Goal: Information Seeking & Learning: Learn about a topic

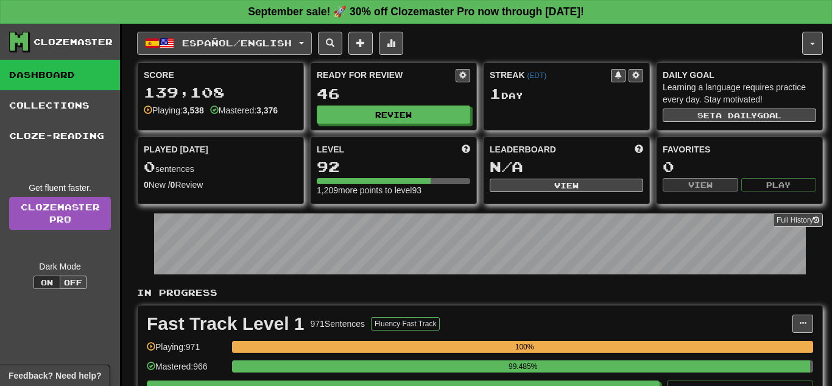
click at [304, 43] on span "button" at bounding box center [301, 43] width 5 height 2
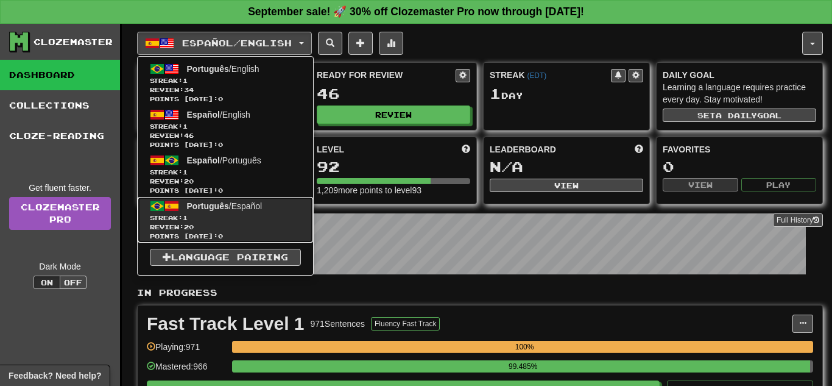
click at [247, 215] on span "Streak: 1" at bounding box center [225, 217] width 151 height 9
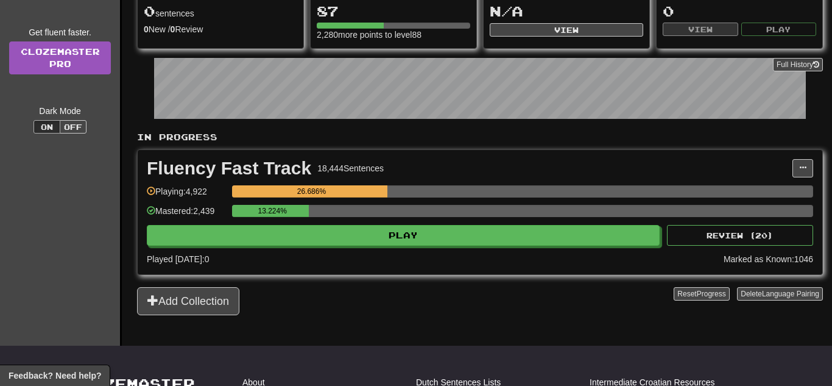
scroll to position [172, 0]
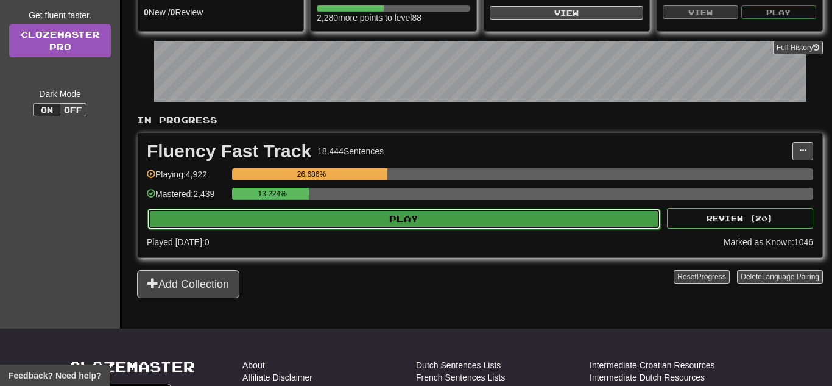
click at [285, 227] on button "Play" at bounding box center [403, 218] width 513 height 21
select select "**"
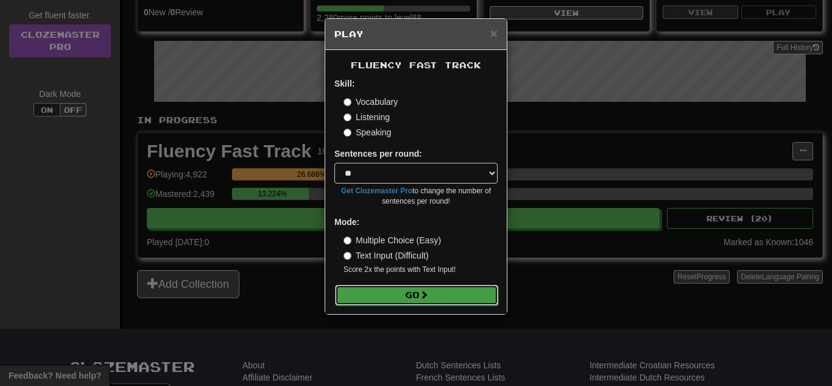
click at [384, 300] on button "Go" at bounding box center [416, 294] width 163 height 21
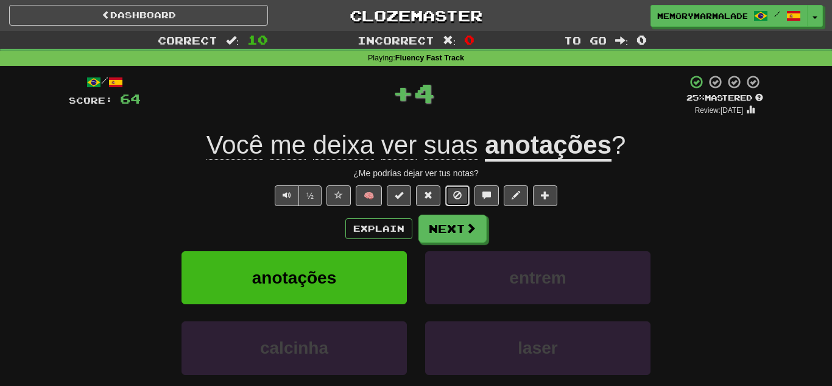
click at [456, 191] on span at bounding box center [457, 195] width 9 height 9
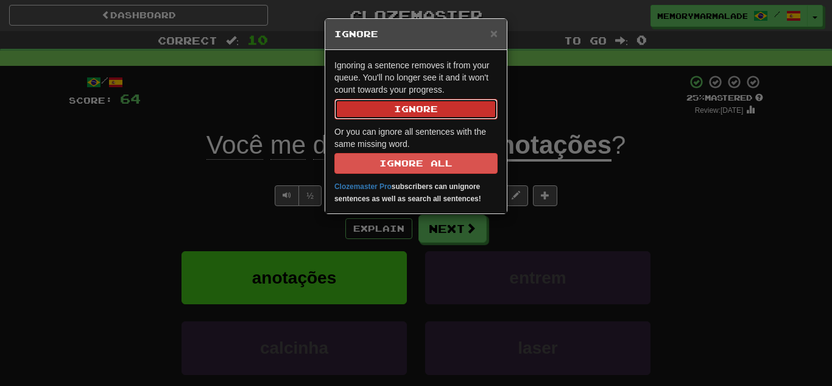
click at [396, 104] on button "Ignore" at bounding box center [415, 109] width 163 height 21
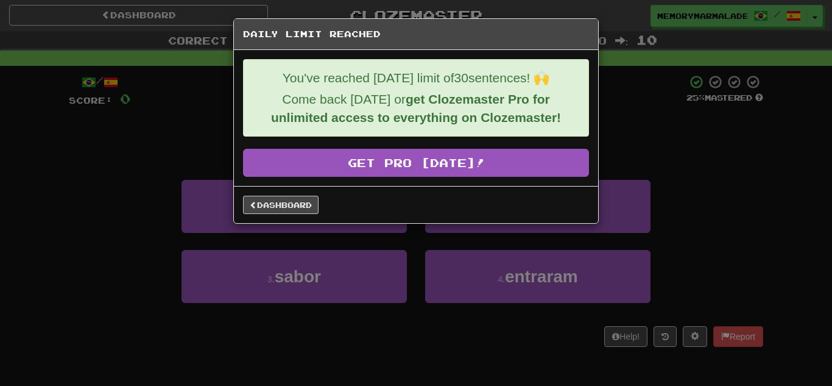
click at [290, 219] on div "Dashboard" at bounding box center [416, 204] width 364 height 37
click at [283, 205] on link "Dashboard" at bounding box center [281, 204] width 76 height 18
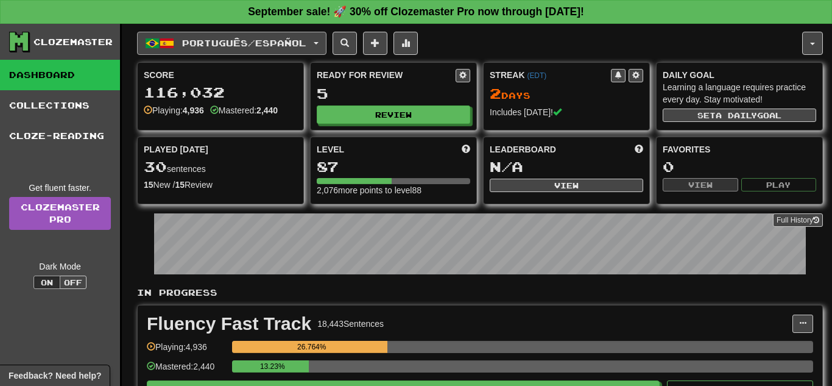
click at [324, 44] on button "Português / Español" at bounding box center [231, 43] width 189 height 23
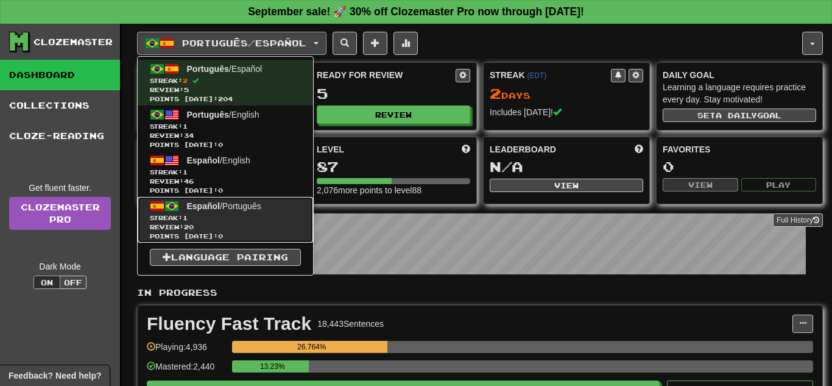
click at [239, 225] on span "Review: 20" at bounding box center [225, 226] width 151 height 9
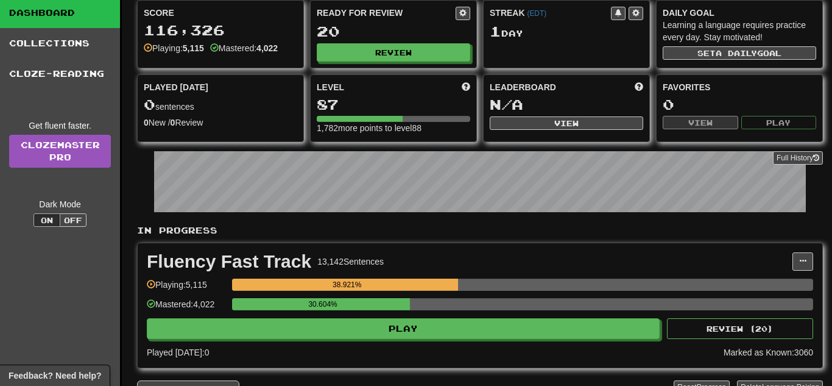
scroll to position [97, 0]
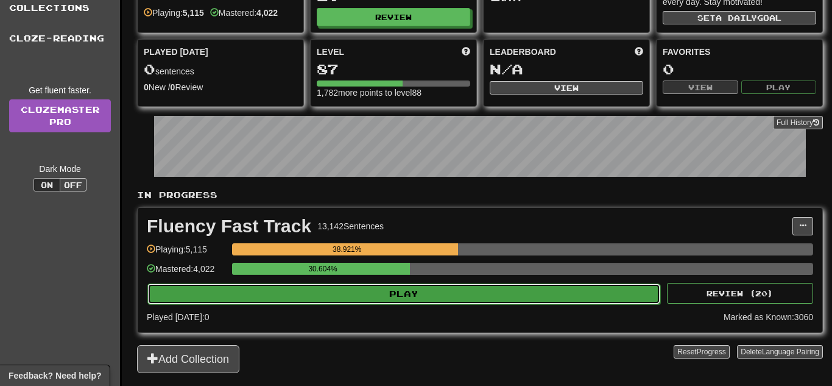
click at [362, 292] on button "Play" at bounding box center [403, 293] width 513 height 21
select select "**"
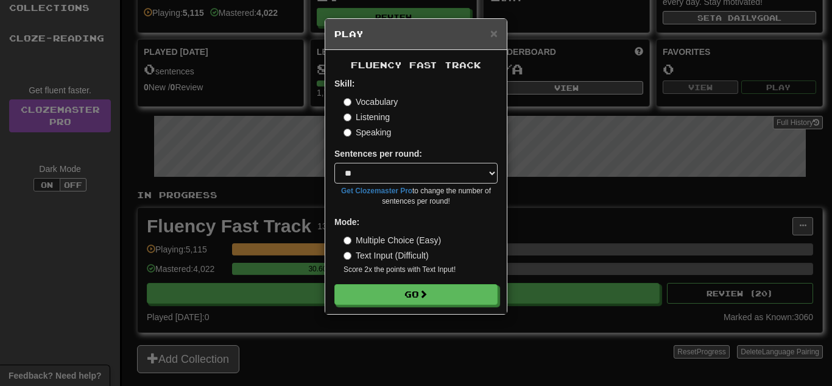
click at [379, 283] on form "Skill: Vocabulary Listening Speaking Sentences per round: * ** ** ** ** ** *** …" at bounding box center [415, 190] width 163 height 227
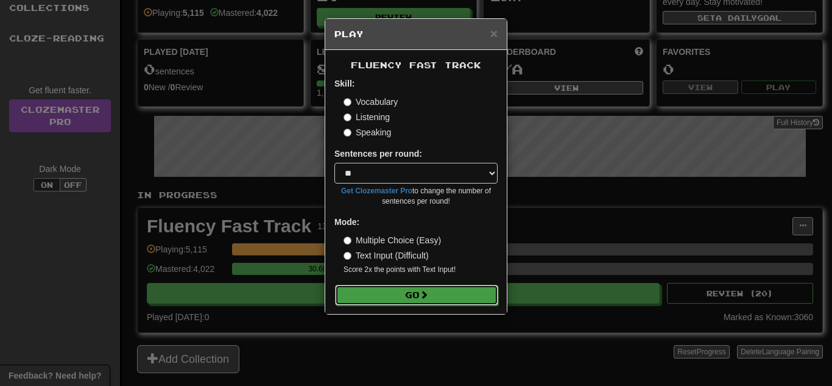
click at [377, 287] on button "Go" at bounding box center [416, 294] width 163 height 21
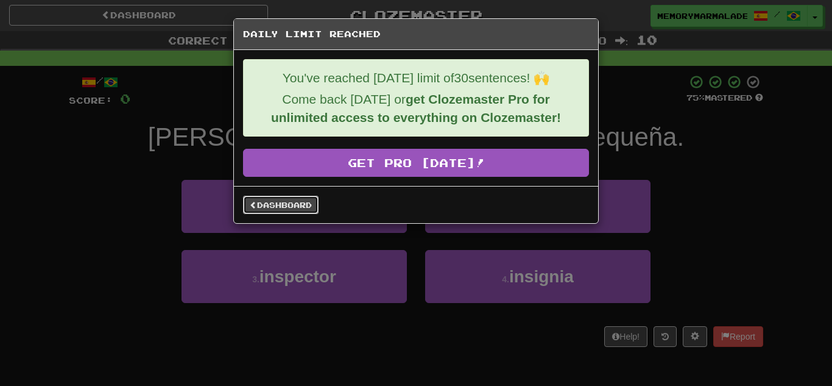
click at [309, 204] on link "Dashboard" at bounding box center [281, 204] width 76 height 18
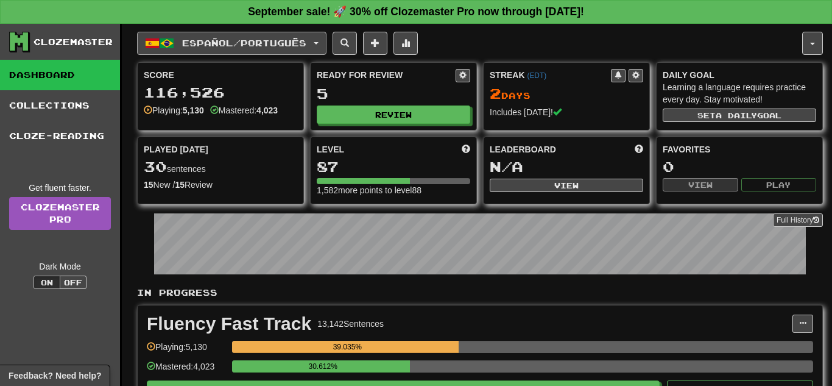
click at [323, 45] on button "Español / Português" at bounding box center [231, 43] width 189 height 23
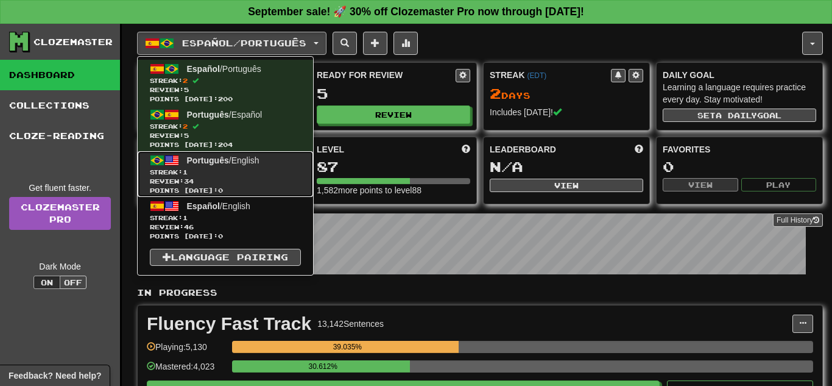
click at [264, 184] on span "Review: 34" at bounding box center [225, 181] width 151 height 9
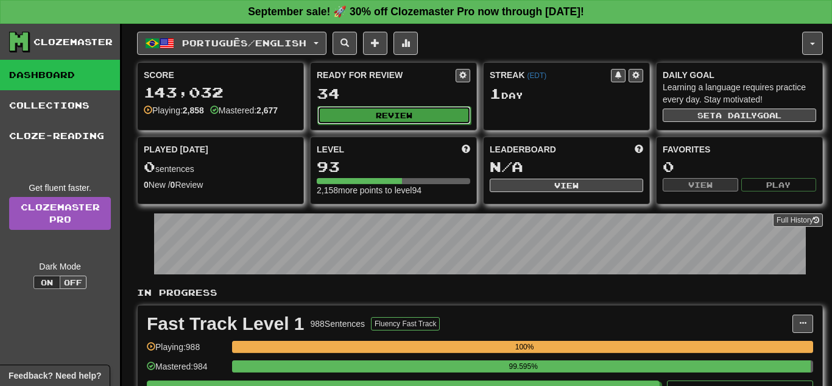
click at [396, 107] on button "Review" at bounding box center [393, 115] width 153 height 18
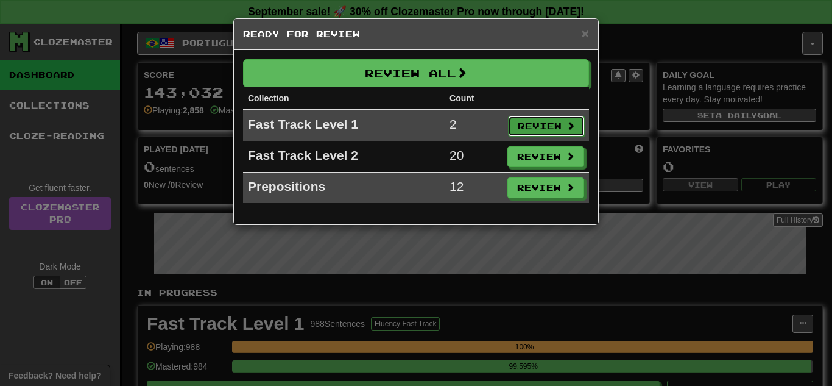
click at [536, 122] on button "Review" at bounding box center [546, 126] width 77 height 21
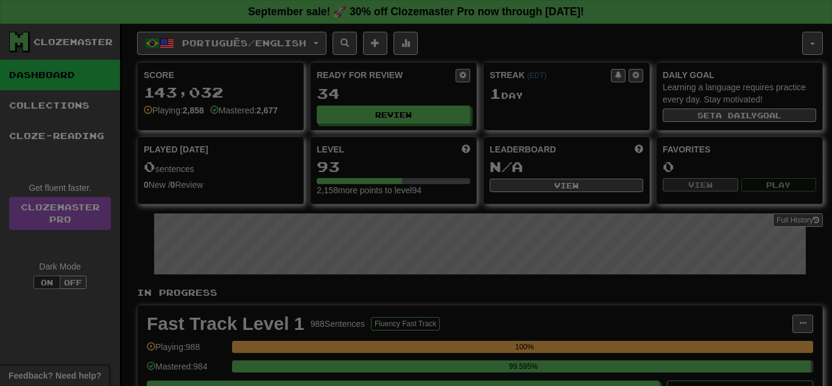
select select "**"
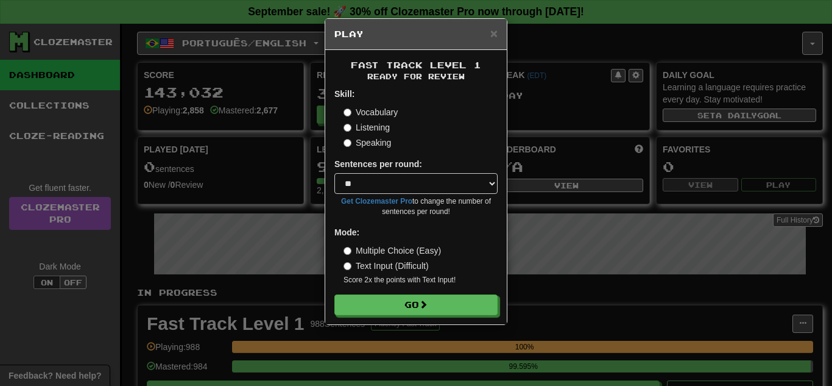
click at [388, 315] on div "Fast Track Level 1 Ready for Review Skill: Vocabulary Listening Speaking Senten…" at bounding box center [415, 187] width 181 height 274
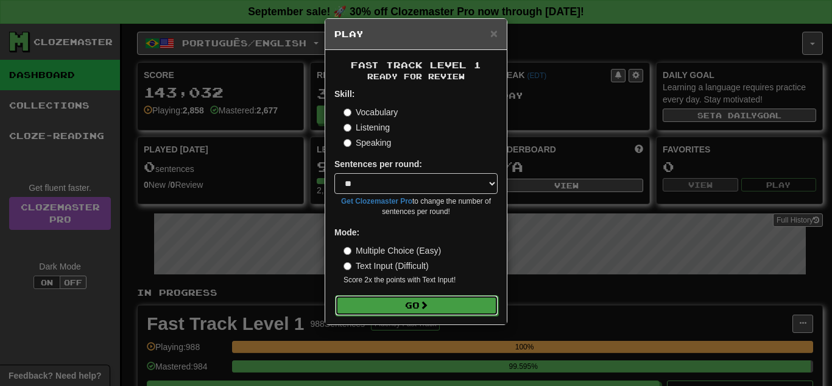
click at [383, 311] on button "Go" at bounding box center [416, 305] width 163 height 21
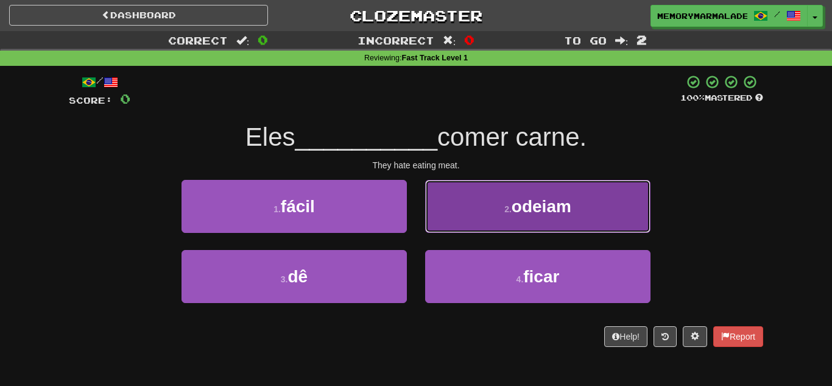
click at [493, 203] on button "2 . [GEOGRAPHIC_DATA]" at bounding box center [537, 206] width 225 height 53
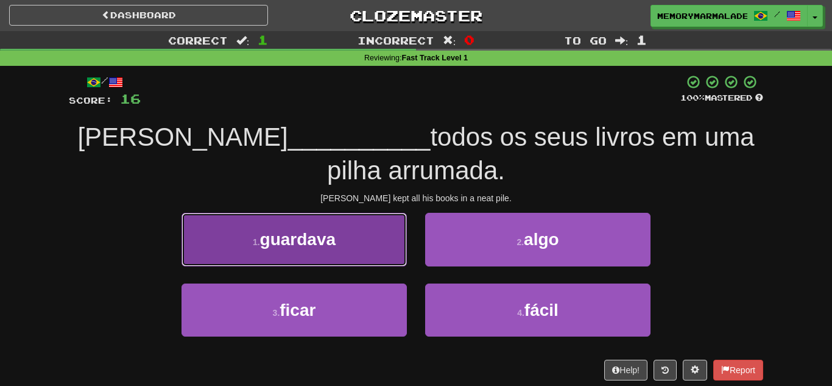
click at [323, 225] on button "1 . guardava" at bounding box center [293, 239] width 225 height 53
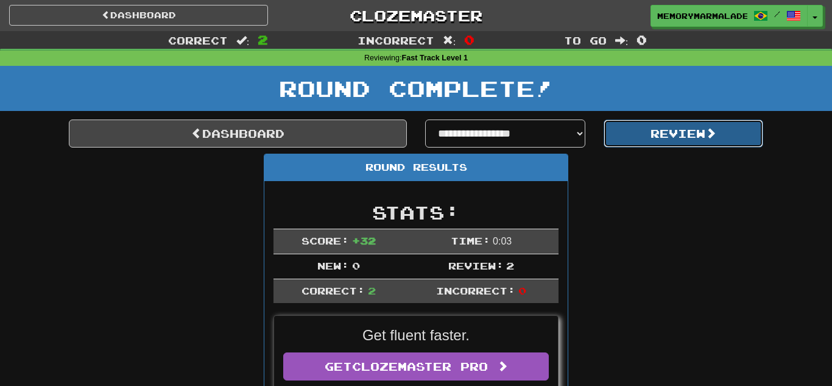
click at [631, 139] on button "Review" at bounding box center [684, 133] width 160 height 28
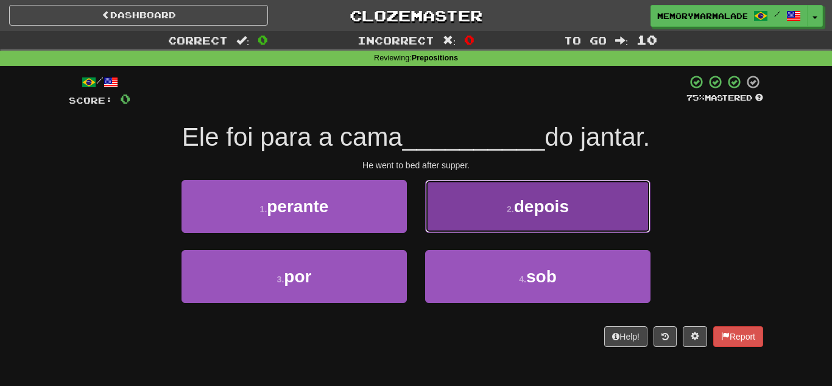
click at [463, 197] on button "2 . depois" at bounding box center [537, 206] width 225 height 53
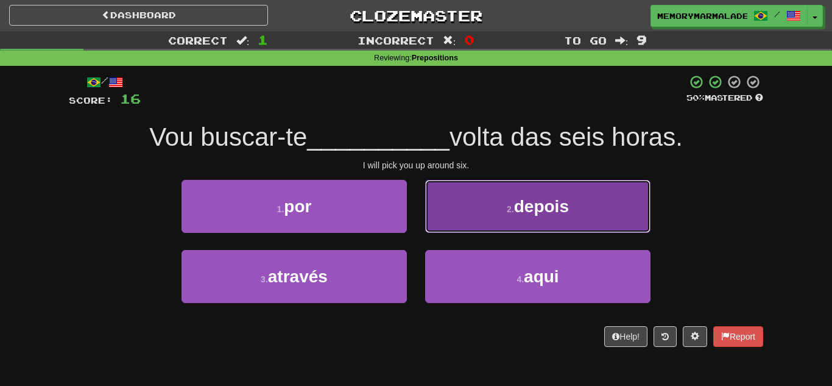
click at [474, 203] on button "2 . depois" at bounding box center [537, 206] width 225 height 53
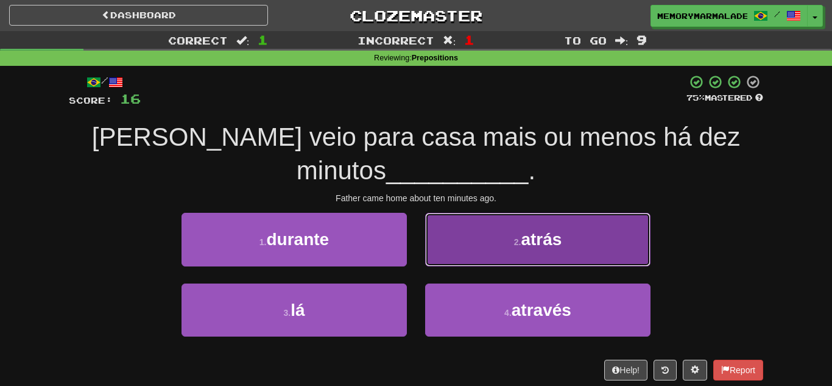
click at [436, 242] on button "2 . atrás" at bounding box center [537, 239] width 225 height 53
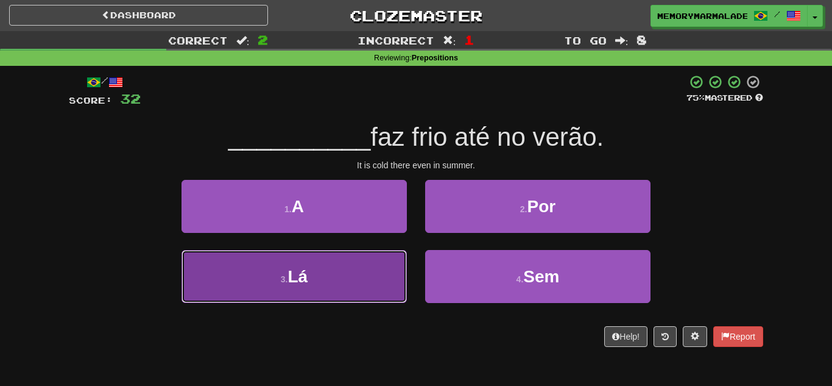
click at [385, 281] on button "3 . Lá" at bounding box center [293, 276] width 225 height 53
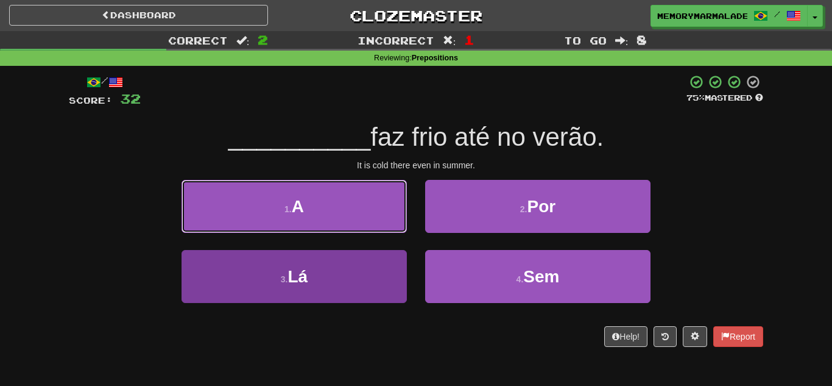
click at [385, 233] on button "1 . A" at bounding box center [293, 206] width 225 height 53
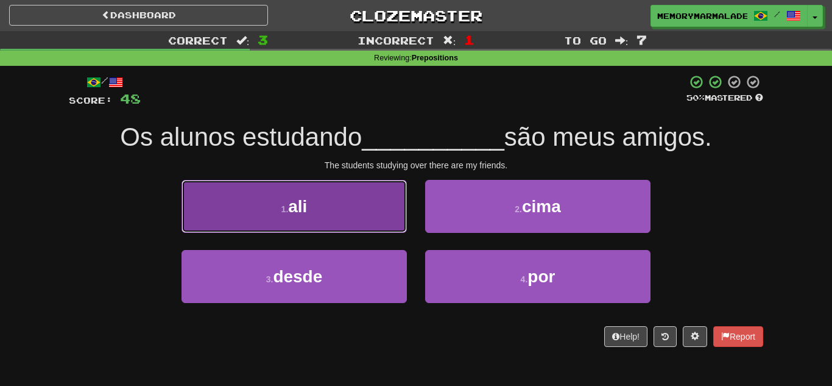
click at [366, 226] on button "1 . ali" at bounding box center [293, 206] width 225 height 53
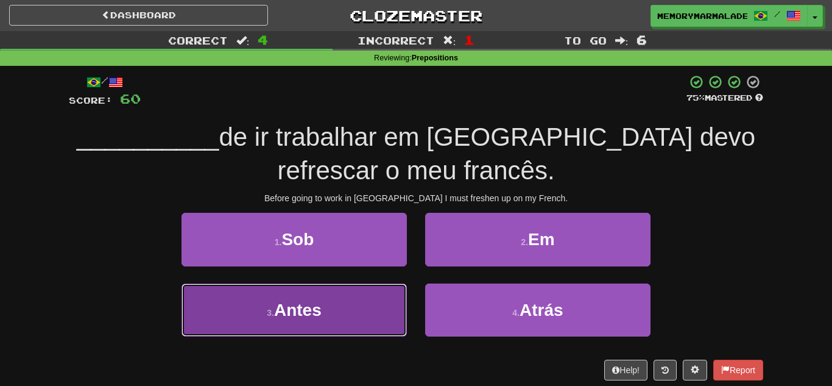
click at [387, 317] on button "3 . Antes" at bounding box center [293, 309] width 225 height 53
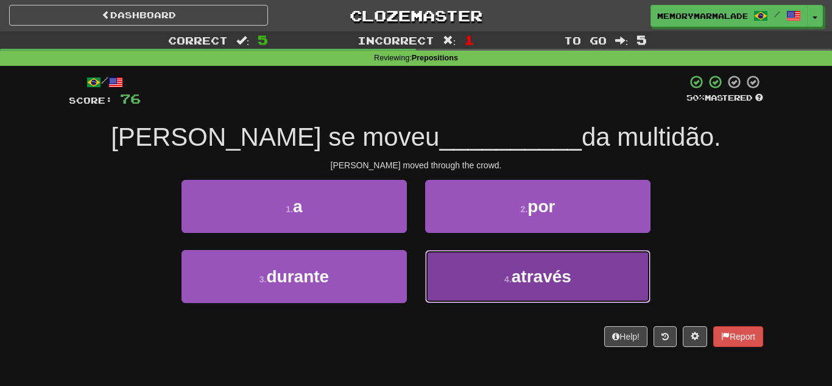
click at [499, 282] on button "4 . através" at bounding box center [537, 276] width 225 height 53
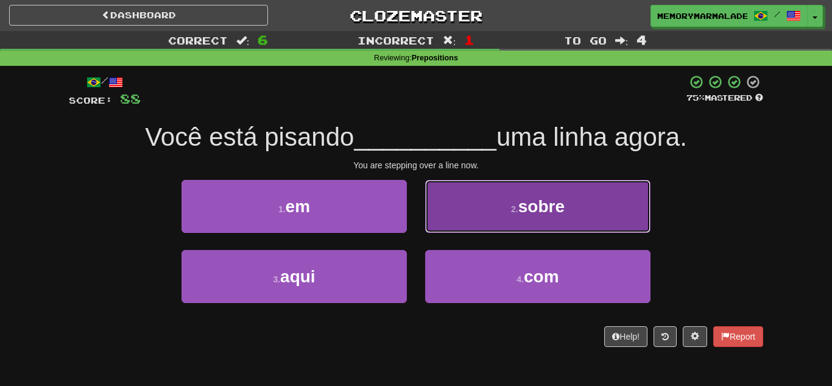
click at [488, 224] on button "2 . sobre" at bounding box center [537, 206] width 225 height 53
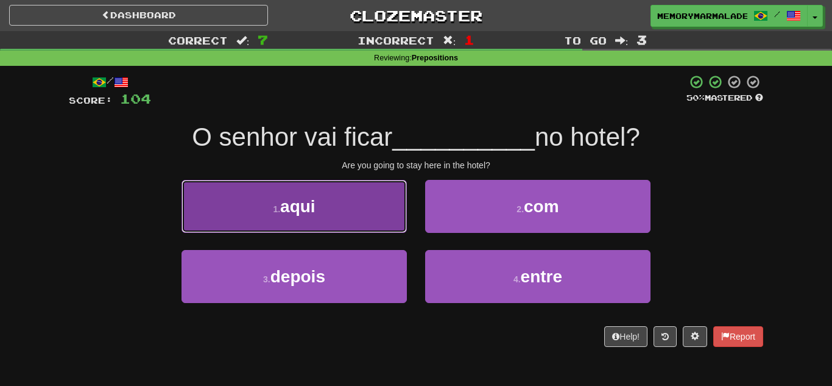
click at [336, 208] on button "1 . aqui" at bounding box center [293, 206] width 225 height 53
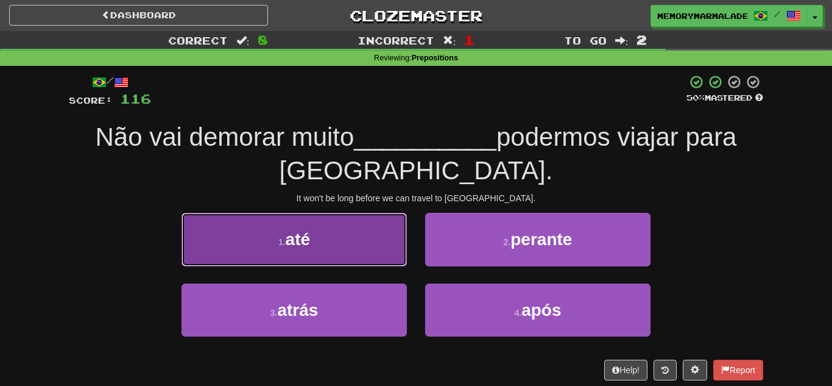
click at [347, 243] on button "1 . até" at bounding box center [293, 239] width 225 height 53
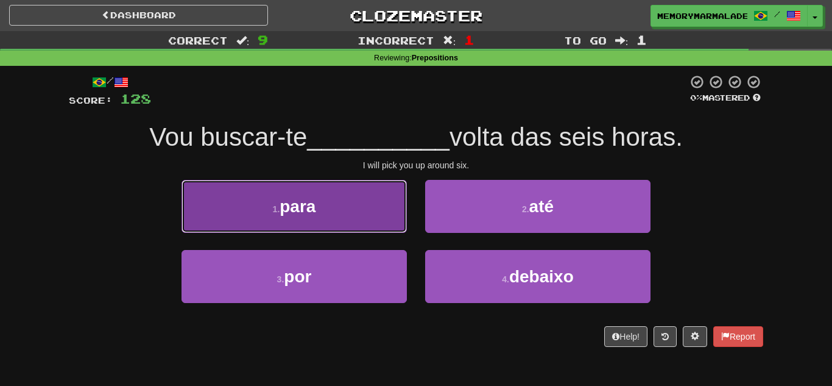
click at [347, 208] on button "1 . para" at bounding box center [293, 206] width 225 height 53
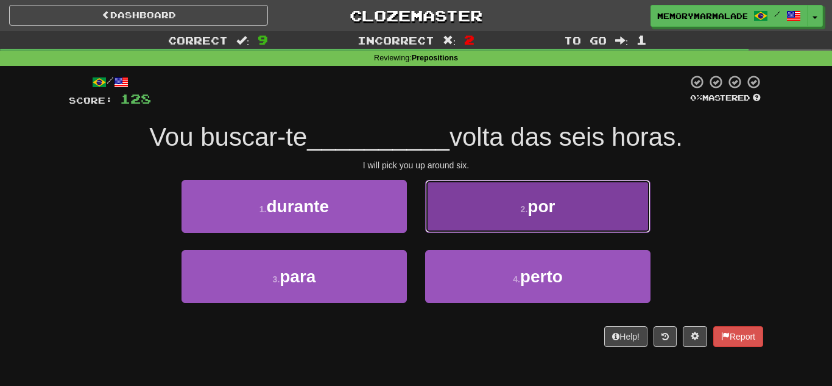
click at [465, 209] on button "2 . por" at bounding box center [537, 206] width 225 height 53
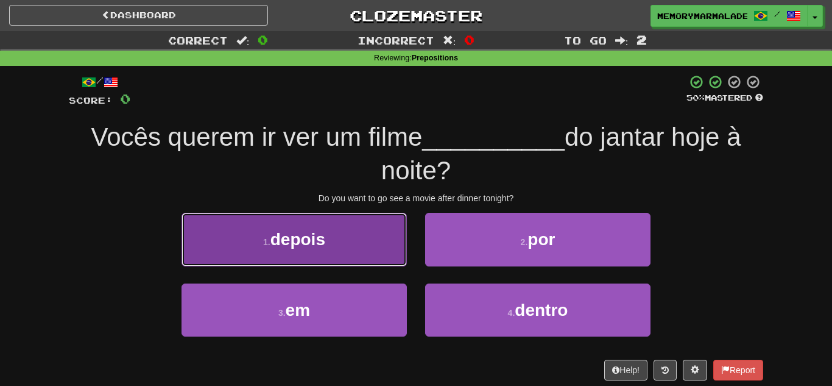
click at [367, 231] on button "1 . depois" at bounding box center [293, 239] width 225 height 53
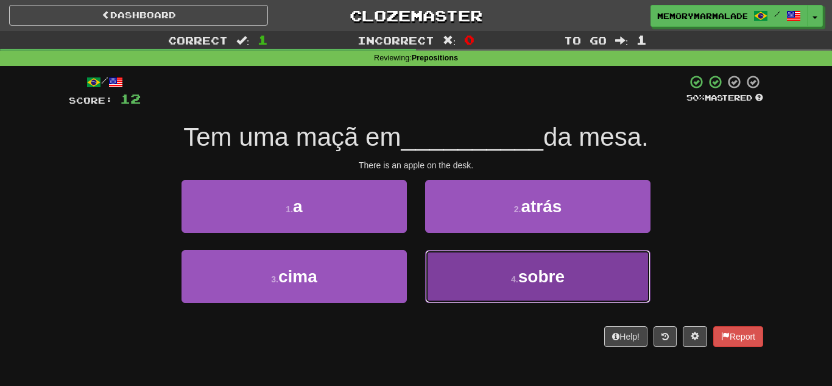
click at [496, 270] on button "4 . sobre" at bounding box center [537, 276] width 225 height 53
click at [507, 265] on button "4 . cima" at bounding box center [537, 276] width 225 height 53
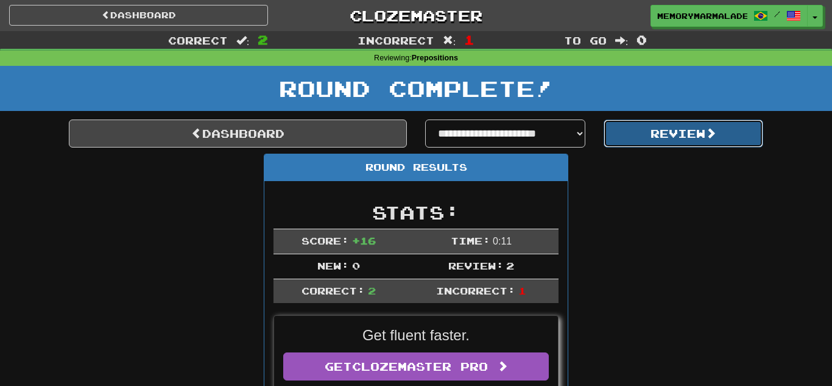
click at [664, 142] on button "Review" at bounding box center [684, 133] width 160 height 28
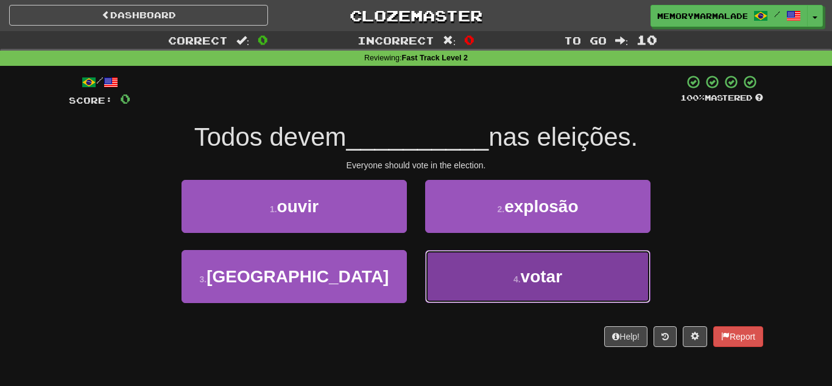
click at [479, 267] on button "4 . votar" at bounding box center [537, 276] width 225 height 53
